Goal: Find specific page/section

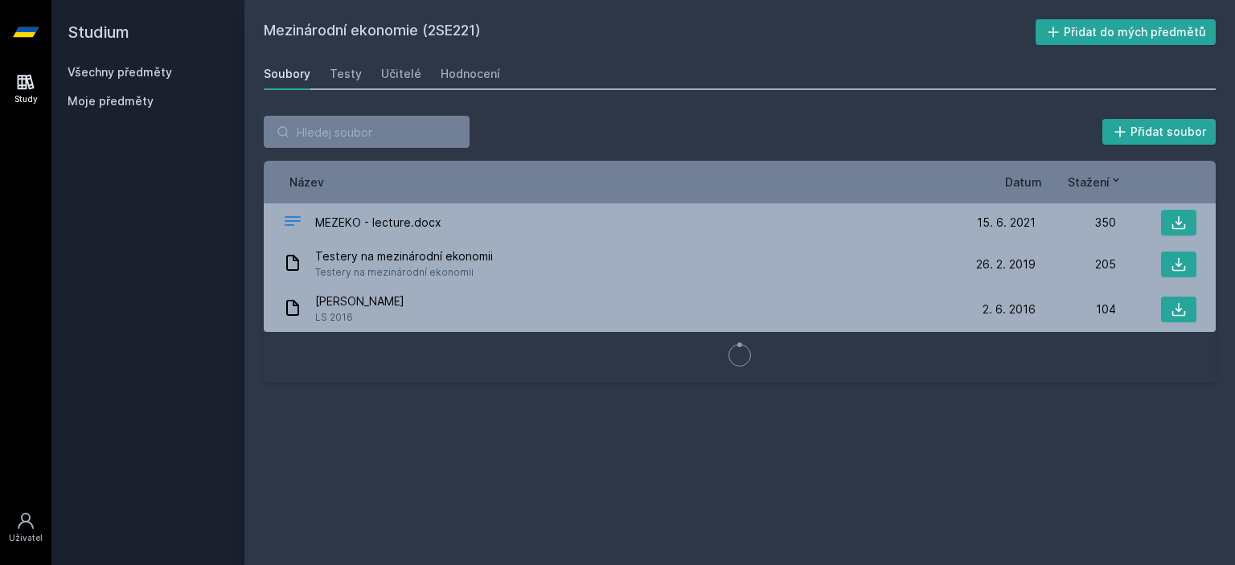
click at [133, 64] on div "Všechny předměty" at bounding box center [148, 72] width 161 height 16
click at [137, 70] on link "Všechny předměty" at bounding box center [120, 72] width 105 height 14
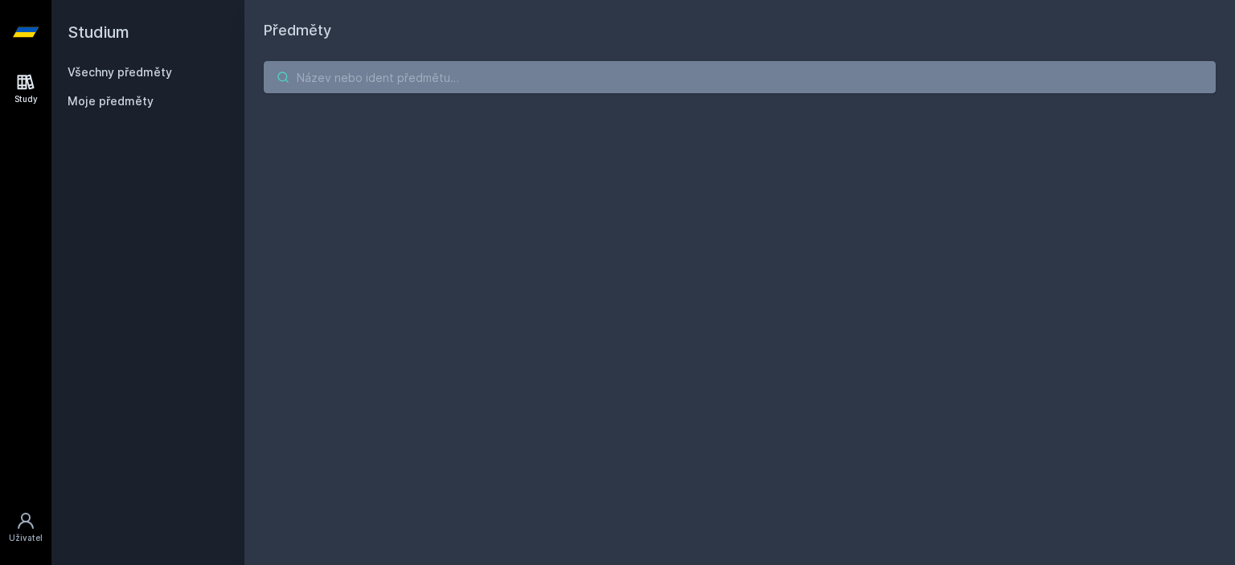
click at [354, 65] on input "search" at bounding box center [740, 77] width 952 height 32
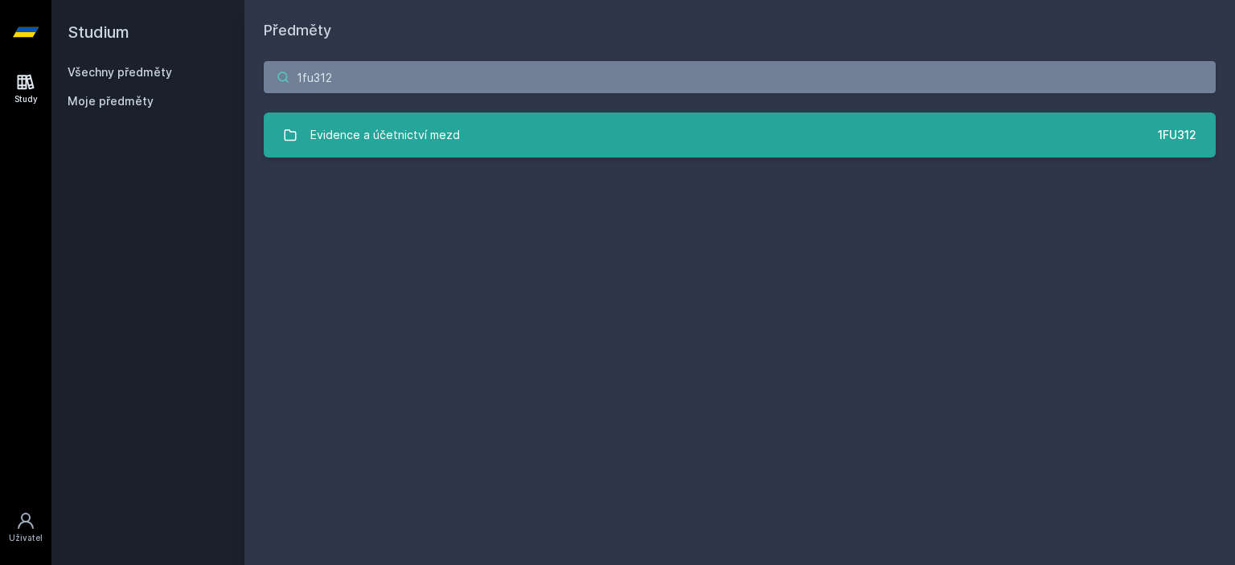
type input "1fu312"
click at [387, 153] on link "Evidence a účetnictví mezd 1FU312" at bounding box center [740, 135] width 952 height 45
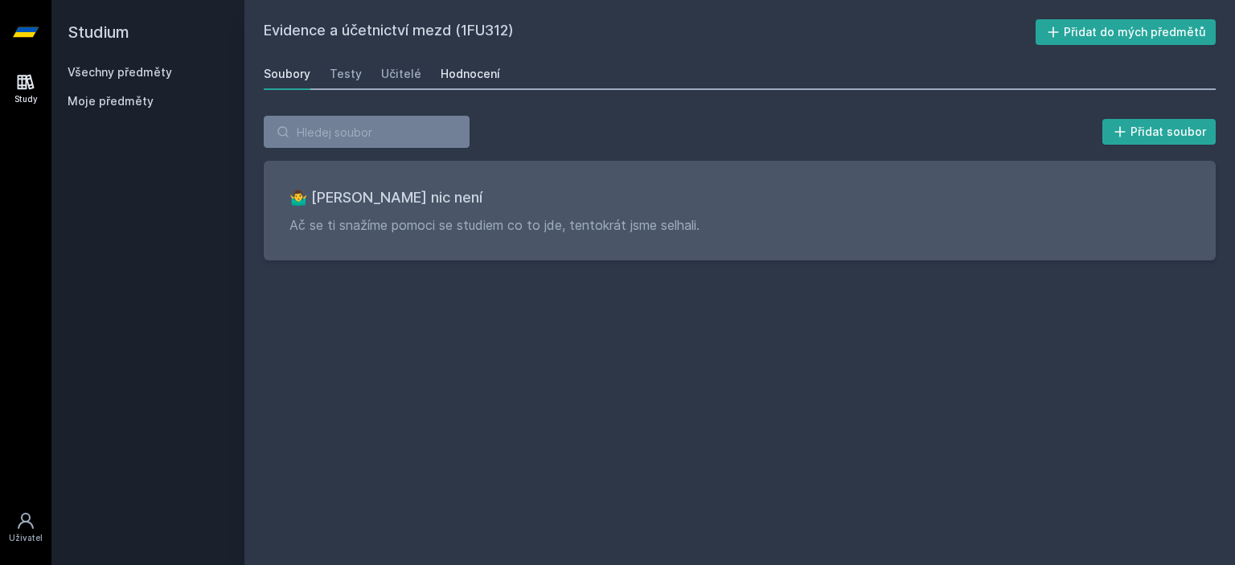
click at [454, 85] on link "Hodnocení" at bounding box center [470, 74] width 59 height 32
